Goal: Information Seeking & Learning: Learn about a topic

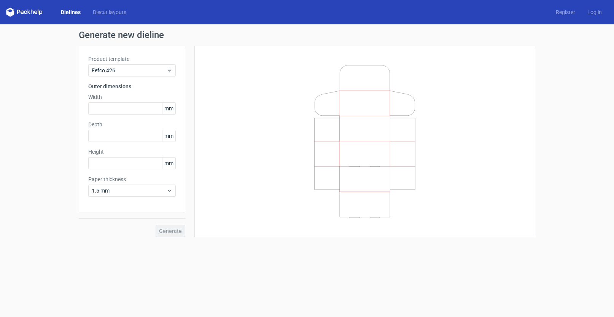
click at [139, 205] on div "Product template Fefco 426 Outer dimensions Width mm Depth mm Height mm Paper t…" at bounding box center [132, 129] width 106 height 167
click at [317, 182] on icon at bounding box center [365, 141] width 228 height 152
click at [63, 11] on link "Dielines" at bounding box center [71, 12] width 32 height 8
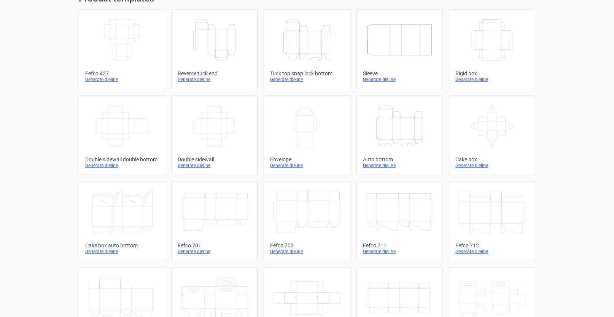
scroll to position [159, 0]
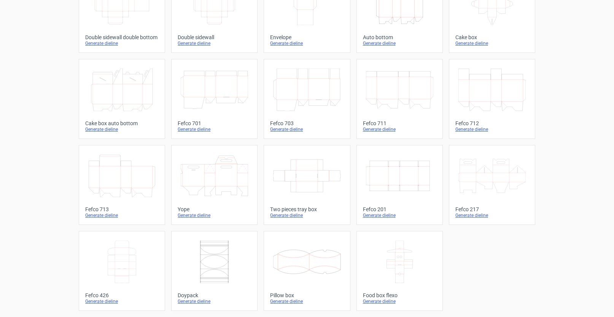
click at [392, 185] on icon "Width Depth Height" at bounding box center [399, 175] width 67 height 43
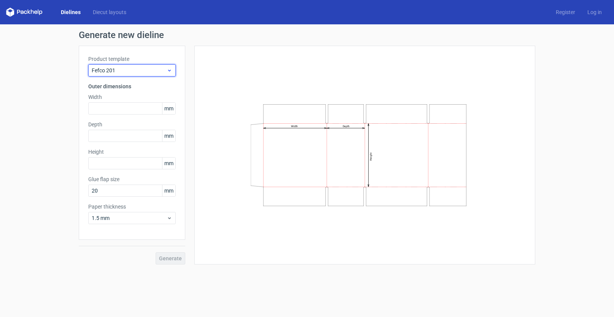
click at [127, 70] on span "Fefco 201" at bounding box center [129, 71] width 75 height 8
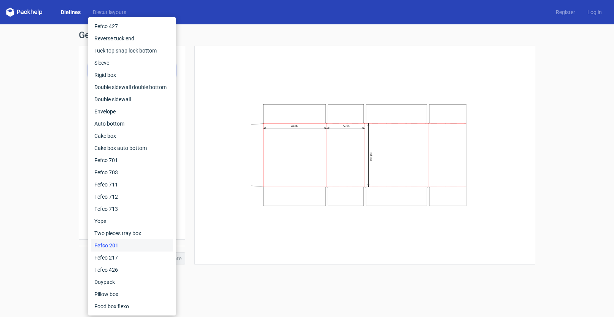
click at [502, 217] on div "Width Depth Height" at bounding box center [365, 155] width 322 height 200
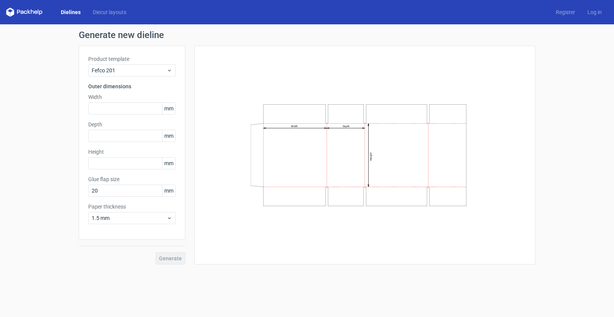
click at [176, 259] on div "Generate" at bounding box center [132, 252] width 106 height 25
click at [110, 112] on input "text" at bounding box center [131, 108] width 87 height 12
type input "2"
click at [171, 259] on div "Generate" at bounding box center [132, 252] width 106 height 25
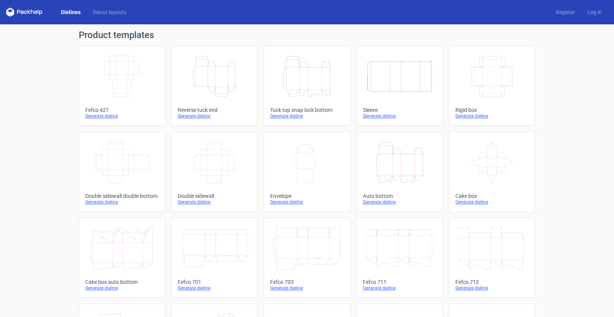
click at [124, 84] on icon "Width Depth Height" at bounding box center [121, 76] width 67 height 43
click at [210, 66] on icon "Height Depth Width" at bounding box center [214, 76] width 67 height 43
click at [112, 8] on link "Diecut layouts" at bounding box center [110, 12] width 46 height 8
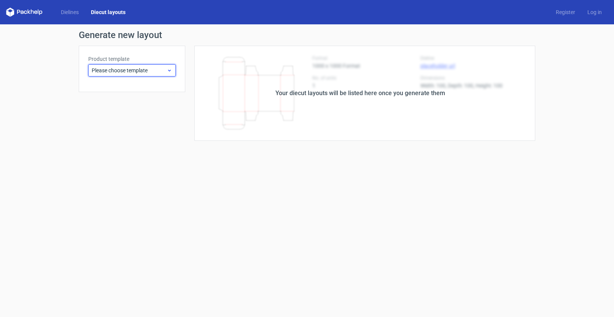
click at [149, 76] on div "Please choose template" at bounding box center [131, 70] width 87 height 12
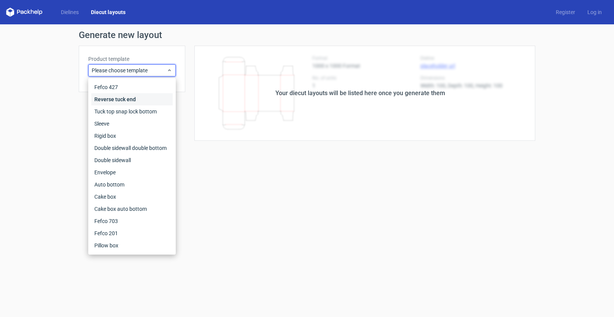
click at [142, 96] on div "Reverse tuck end" at bounding box center [131, 99] width 81 height 12
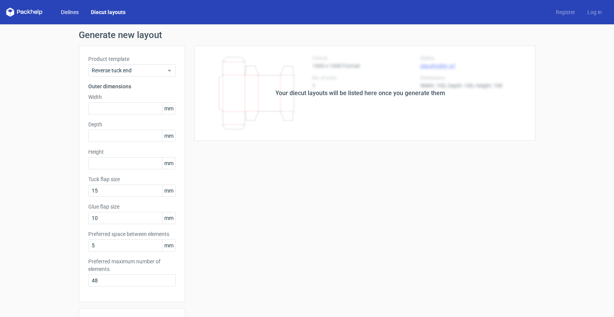
click at [75, 13] on link "Dielines" at bounding box center [70, 12] width 30 height 8
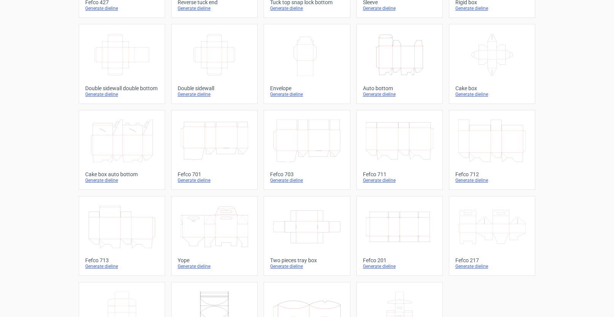
scroll to position [146, 0]
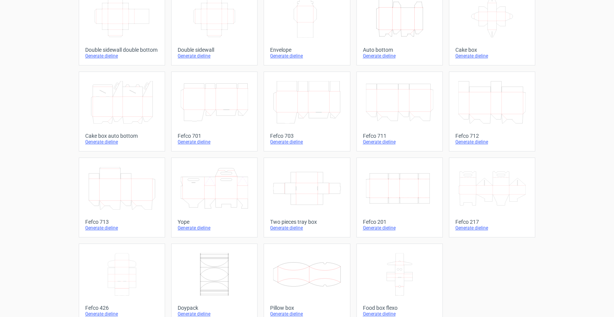
click at [206, 190] on icon at bounding box center [214, 188] width 67 height 43
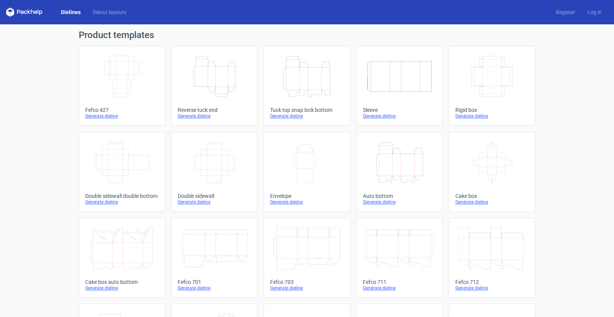
click at [311, 160] on icon "Width Height" at bounding box center [306, 162] width 67 height 43
click at [394, 179] on icon "Height Depth Width" at bounding box center [399, 162] width 67 height 43
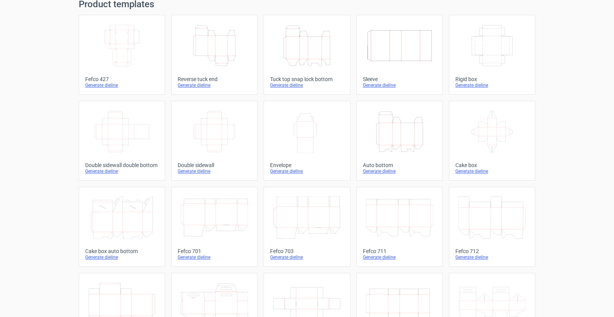
scroll to position [85, 0]
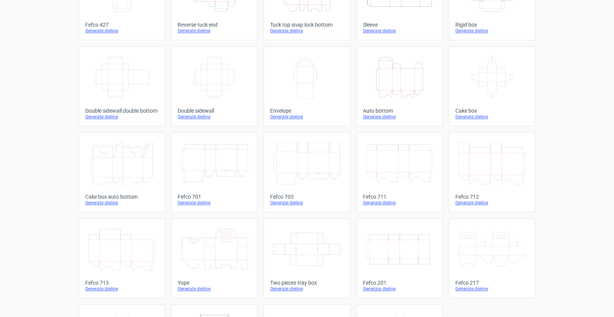
click at [305, 242] on icon at bounding box center [306, 249] width 67 height 43
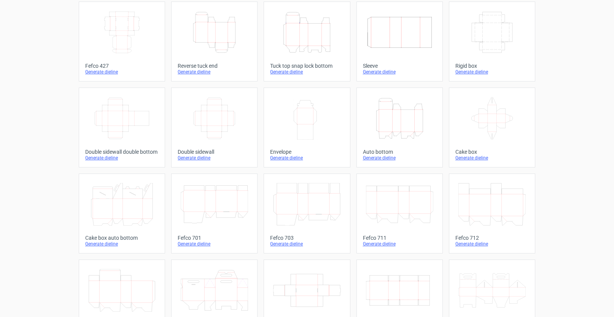
scroll to position [159, 0]
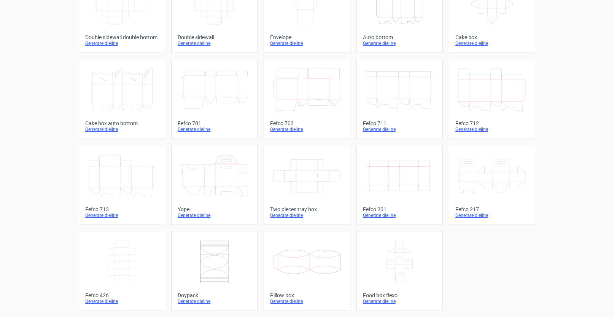
click at [317, 279] on icon at bounding box center [306, 261] width 67 height 43
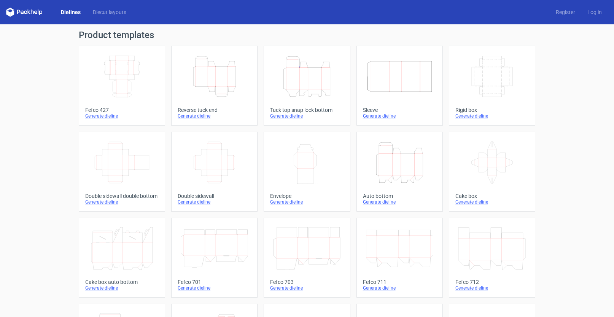
scroll to position [159, 0]
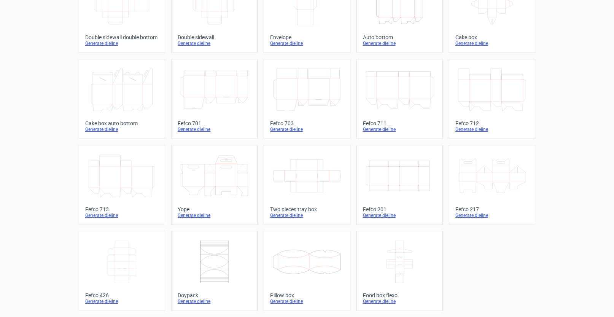
click at [125, 279] on icon at bounding box center [121, 261] width 67 height 43
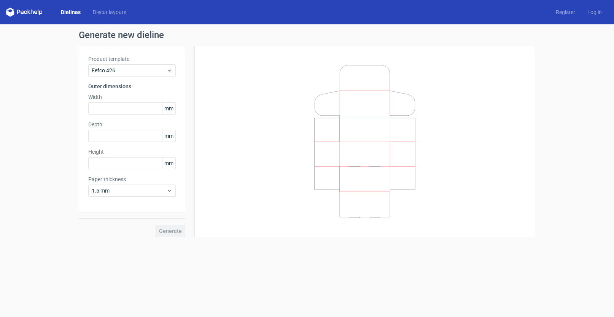
click at [381, 212] on icon at bounding box center [365, 141] width 228 height 152
click at [136, 65] on div "Fefco 426" at bounding box center [131, 70] width 87 height 12
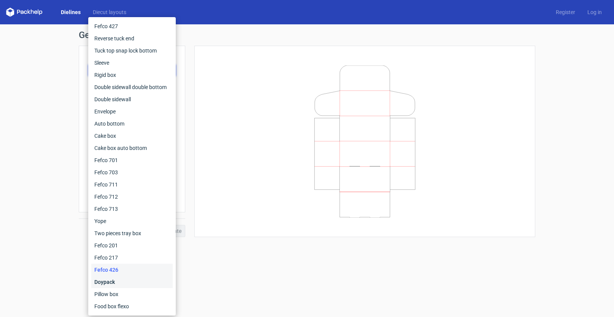
click at [140, 279] on div "Doypack" at bounding box center [131, 282] width 81 height 12
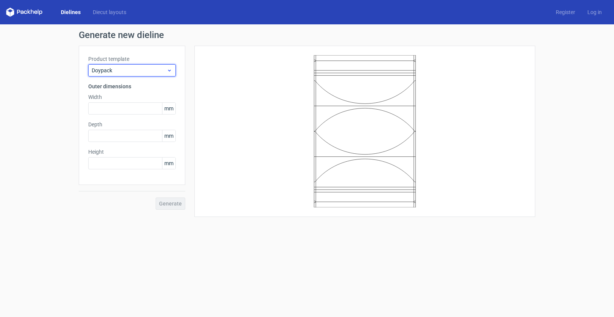
click at [132, 65] on div "Doypack" at bounding box center [131, 70] width 87 height 12
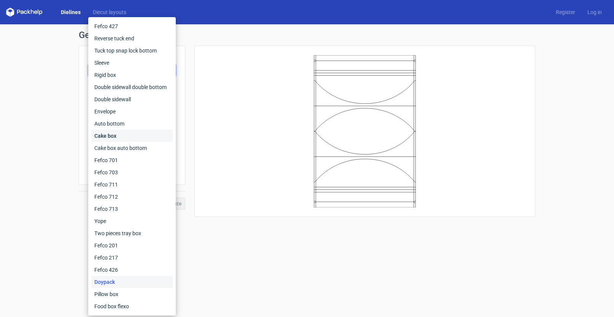
click at [127, 136] on div "Cake box" at bounding box center [131, 136] width 81 height 12
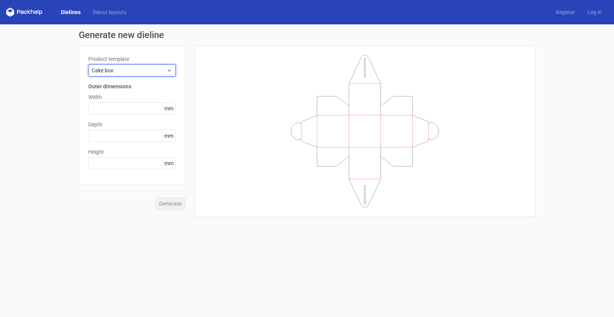
click at [121, 67] on span "Cake box" at bounding box center [129, 71] width 75 height 8
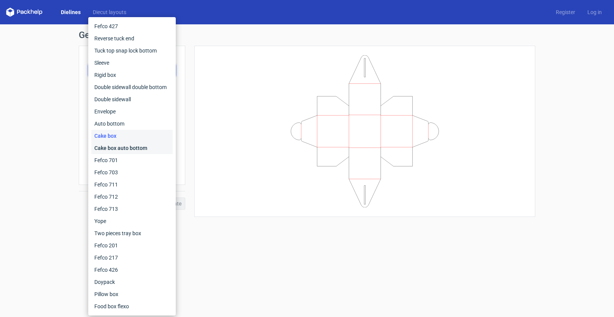
click at [136, 149] on div "Cake box auto bottom" at bounding box center [131, 148] width 81 height 12
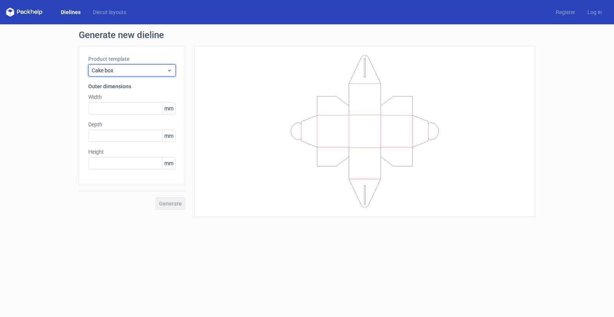
click at [123, 70] on span "Cake box" at bounding box center [129, 71] width 75 height 8
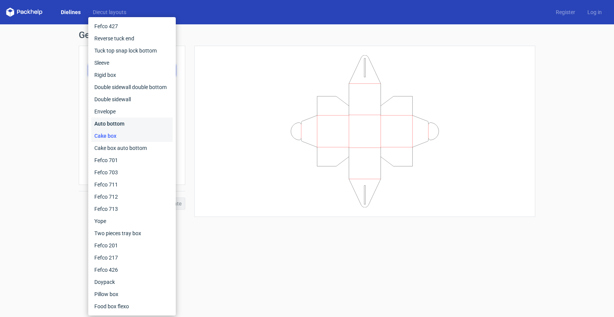
click at [130, 125] on div "Auto bottom" at bounding box center [131, 123] width 81 height 12
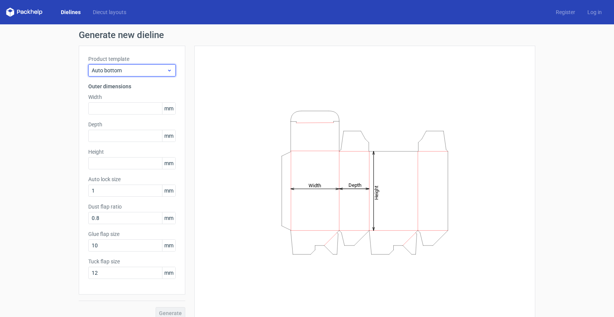
click at [122, 66] on div "Auto bottom" at bounding box center [131, 70] width 87 height 12
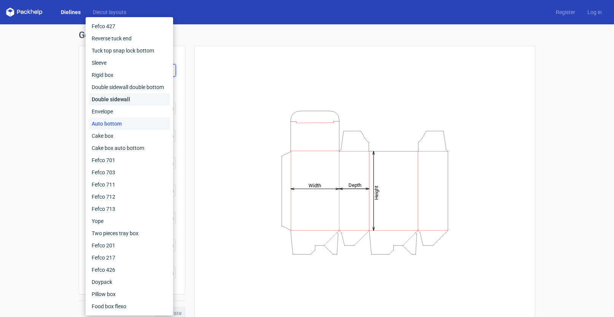
click at [119, 102] on div "Double sidewall" at bounding box center [129, 99] width 81 height 12
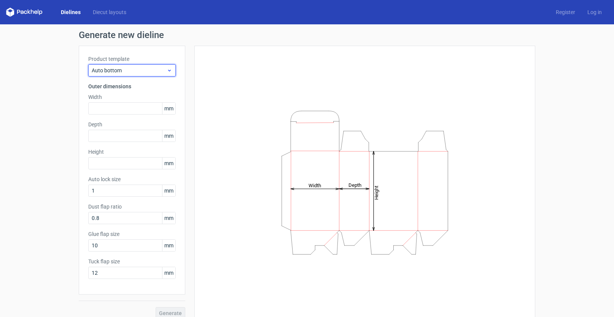
click at [119, 68] on span "Auto bottom" at bounding box center [129, 71] width 75 height 8
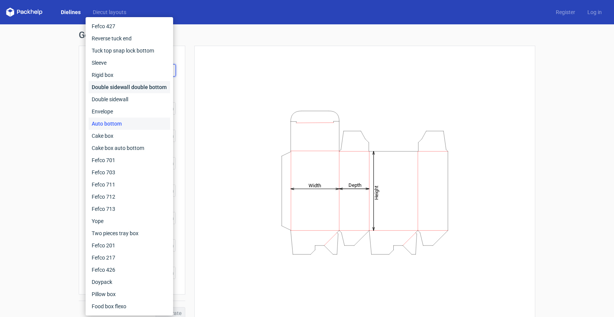
click at [119, 90] on div "Double sidewall double bottom" at bounding box center [129, 87] width 81 height 12
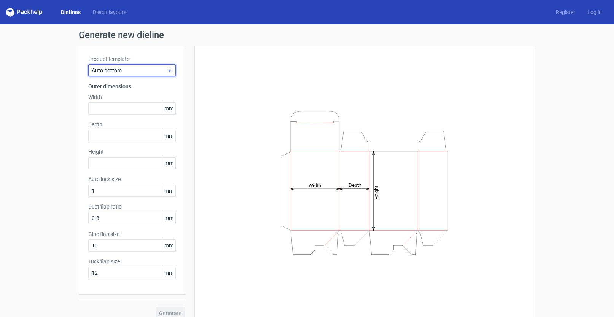
click at [114, 75] on div "Auto bottom" at bounding box center [131, 70] width 87 height 12
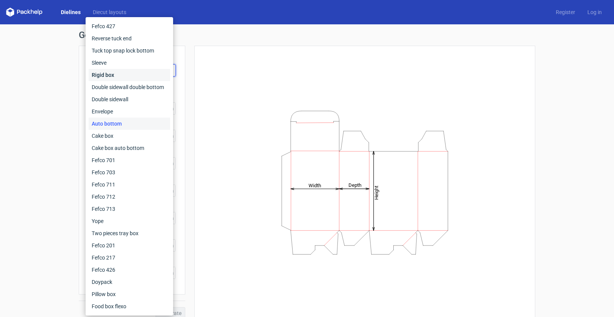
click at [114, 75] on div "Rigid box" at bounding box center [129, 75] width 81 height 12
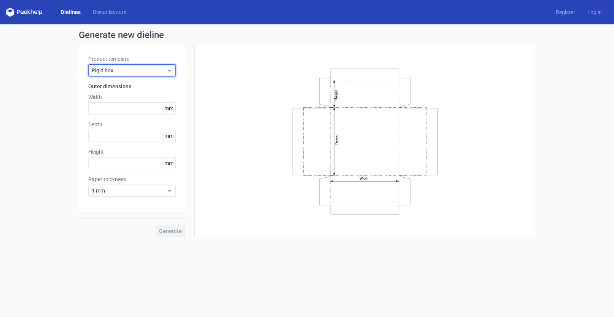
click at [119, 69] on span "Rigid box" at bounding box center [129, 71] width 75 height 8
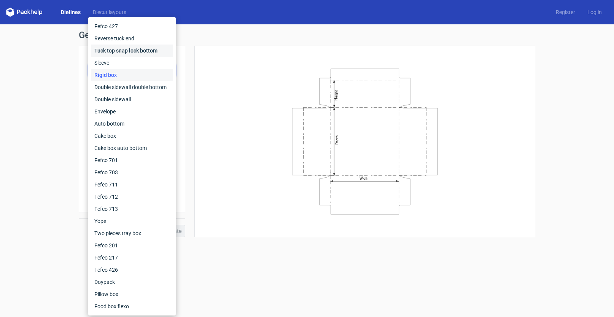
click at [122, 53] on div "Tuck top snap lock bottom" at bounding box center [131, 50] width 81 height 12
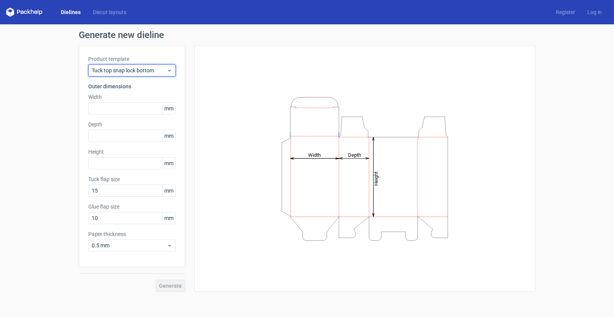
click at [127, 70] on span "Tuck top snap lock bottom" at bounding box center [129, 71] width 75 height 8
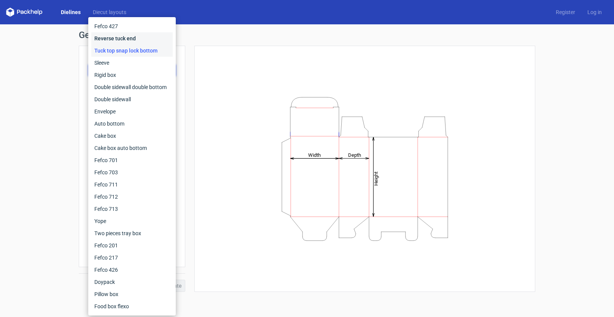
click at [126, 38] on div "Reverse tuck end" at bounding box center [131, 38] width 81 height 12
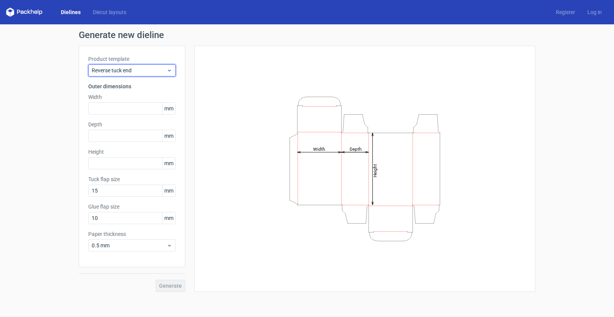
click at [115, 70] on span "Reverse tuck end" at bounding box center [129, 71] width 75 height 8
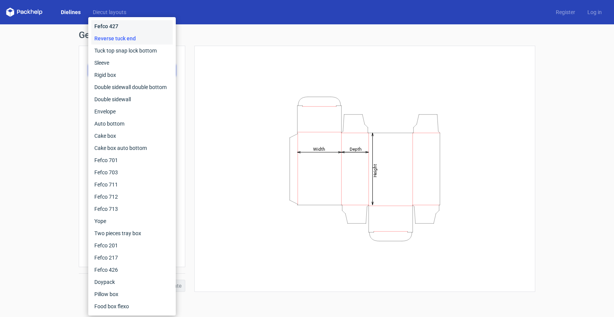
click at [116, 25] on div "Fefco 427" at bounding box center [131, 26] width 81 height 12
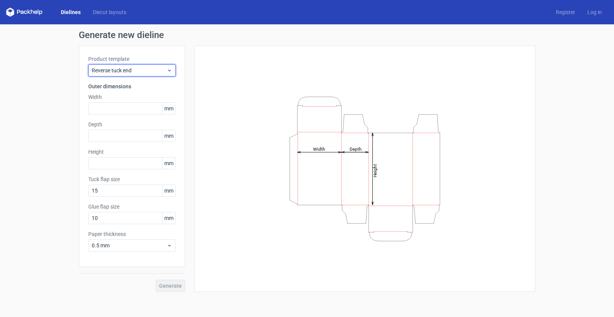
click at [123, 69] on span "Reverse tuck end" at bounding box center [129, 71] width 75 height 8
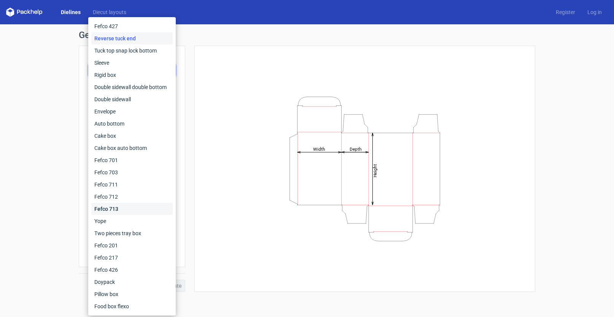
click at [142, 212] on div "Fefco 713" at bounding box center [131, 209] width 81 height 12
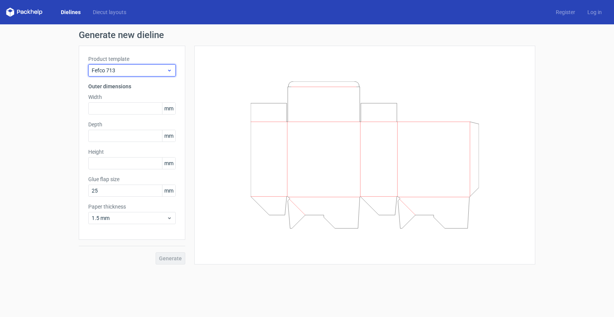
click at [116, 71] on span "Fefco 713" at bounding box center [129, 71] width 75 height 8
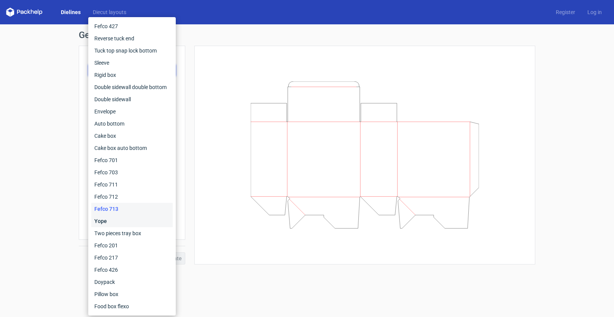
click at [147, 221] on div "Yope" at bounding box center [131, 221] width 81 height 12
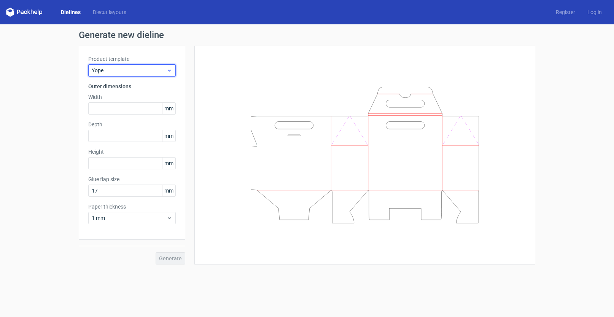
click at [119, 67] on span "Yope" at bounding box center [129, 71] width 75 height 8
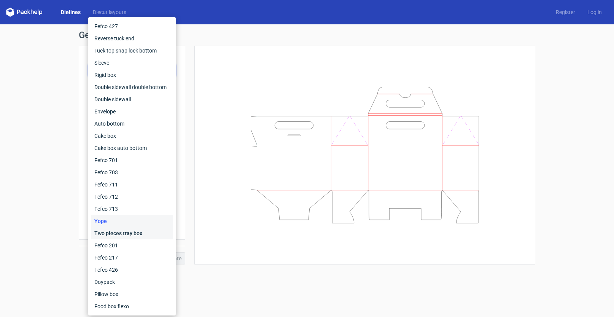
click at [133, 237] on div "Two pieces tray box" at bounding box center [131, 233] width 81 height 12
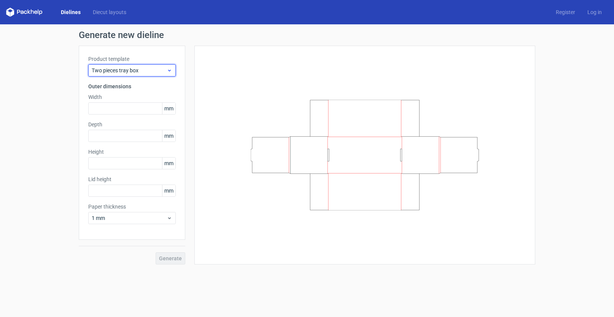
click at [127, 65] on div "Two pieces tray box" at bounding box center [131, 70] width 87 height 12
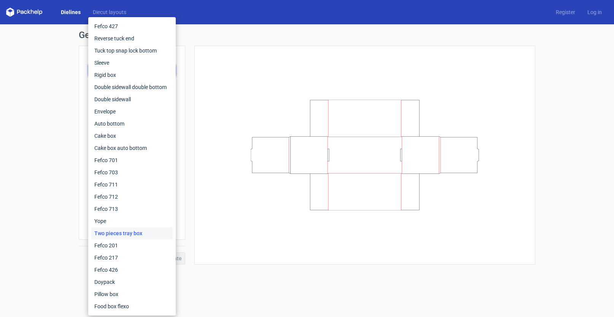
click at [212, 185] on div at bounding box center [365, 155] width 322 height 200
